Goal: Task Accomplishment & Management: Use online tool/utility

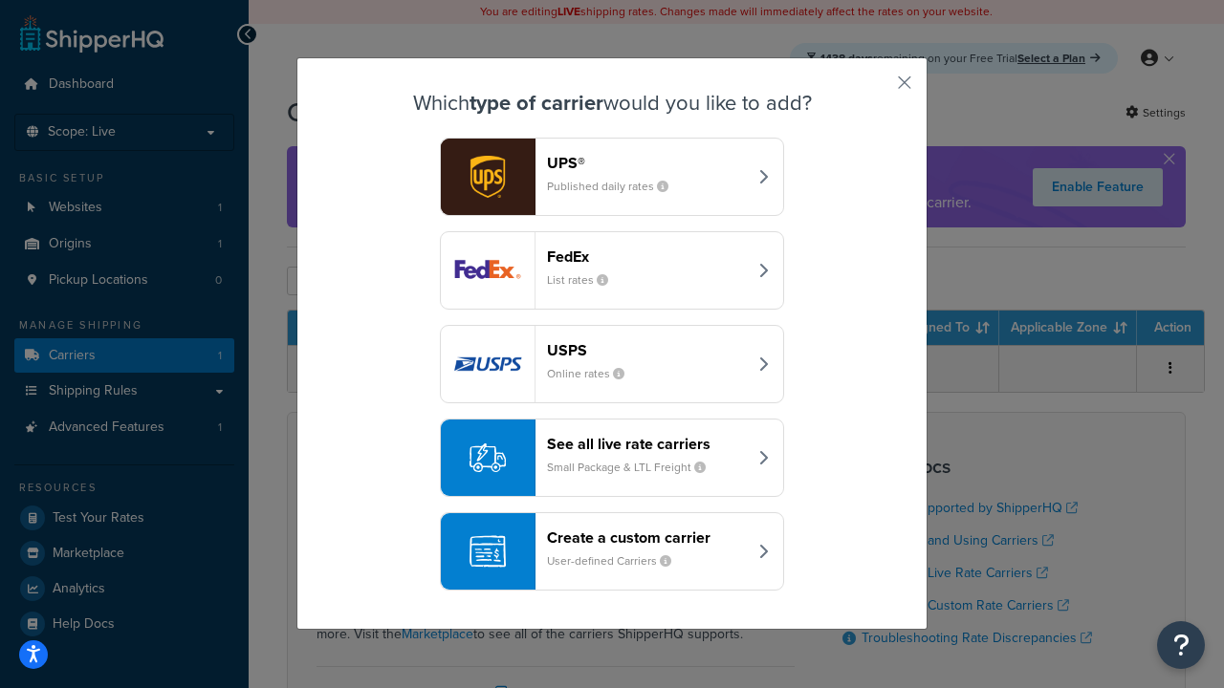
click at [612, 552] on div "Create a custom carrier User-defined Carriers" at bounding box center [647, 552] width 200 height 46
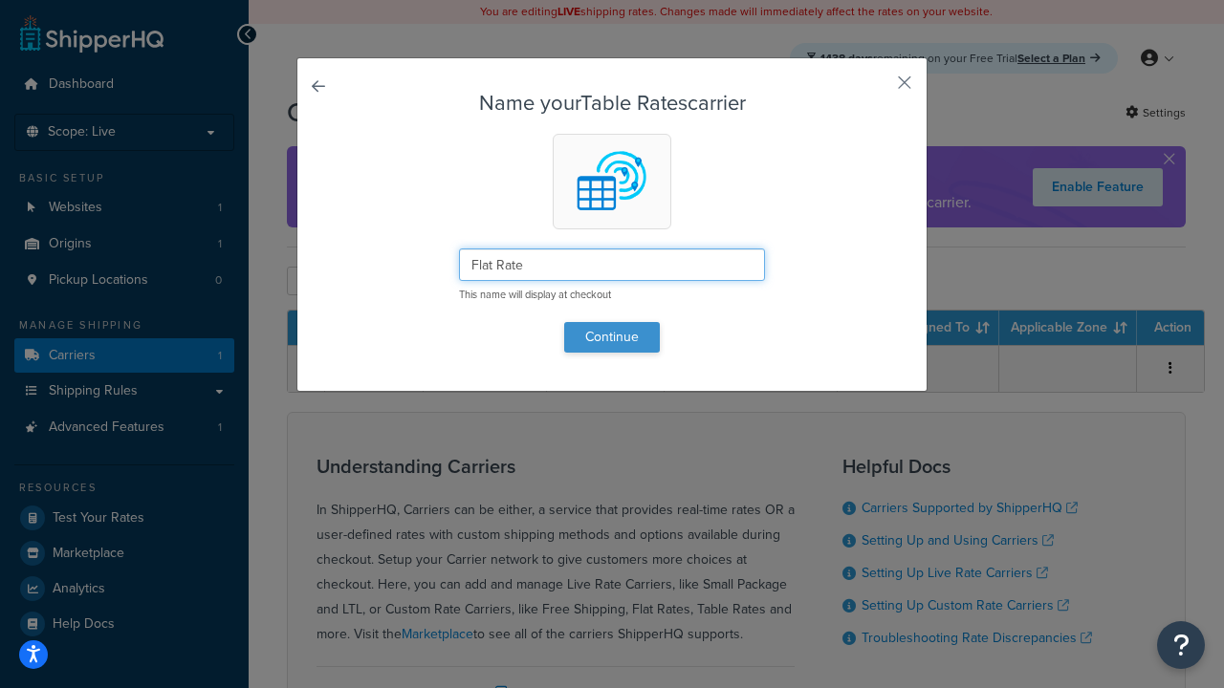
type input "Flat Rate"
click at [612, 337] on button "Continue" at bounding box center [612, 337] width 96 height 31
